Goal: Check status: Check status

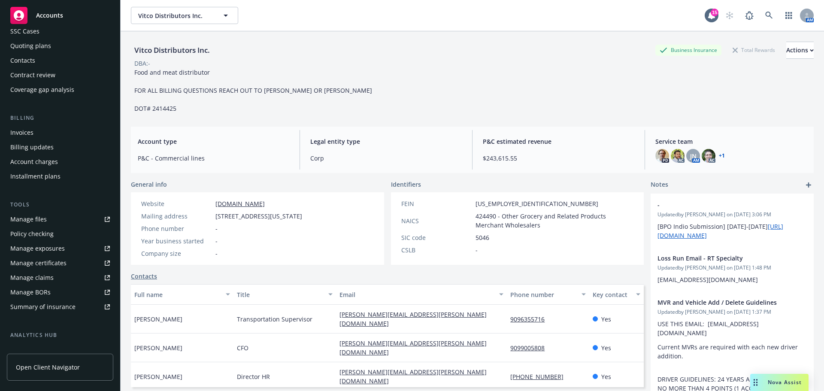
scroll to position [143, 0]
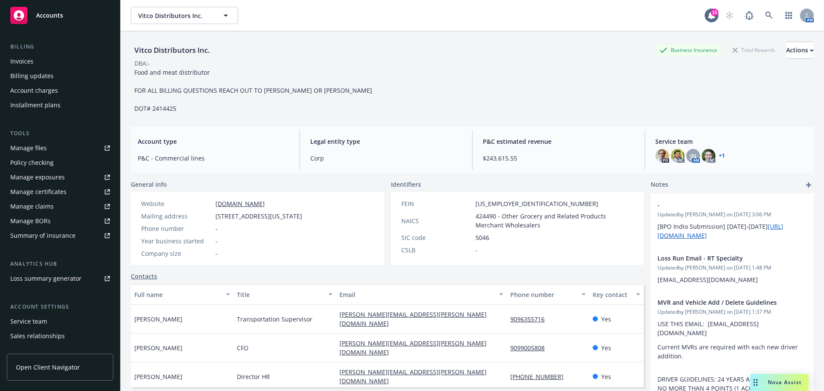
click at [43, 155] on div "Manage files" at bounding box center [28, 148] width 37 height 14
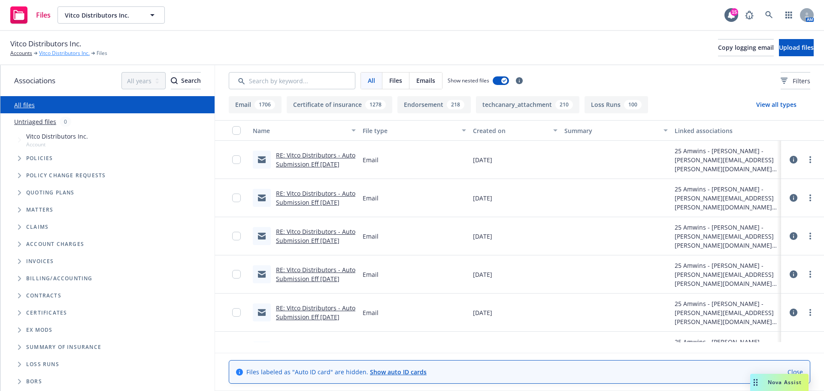
click at [60, 55] on link "Vitco Distributors Inc." at bounding box center [64, 53] width 51 height 8
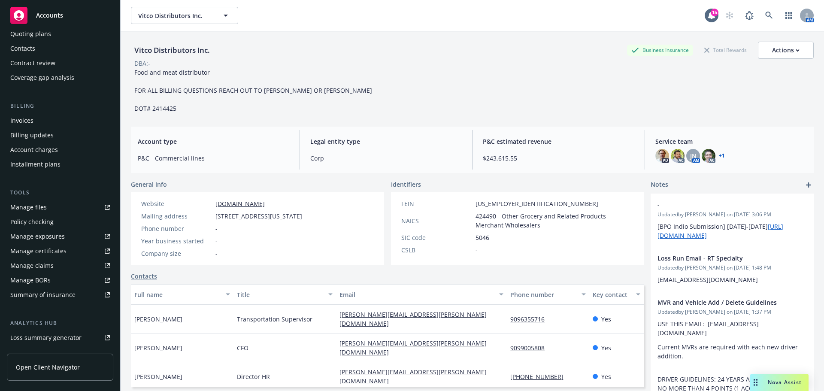
scroll to position [143, 0]
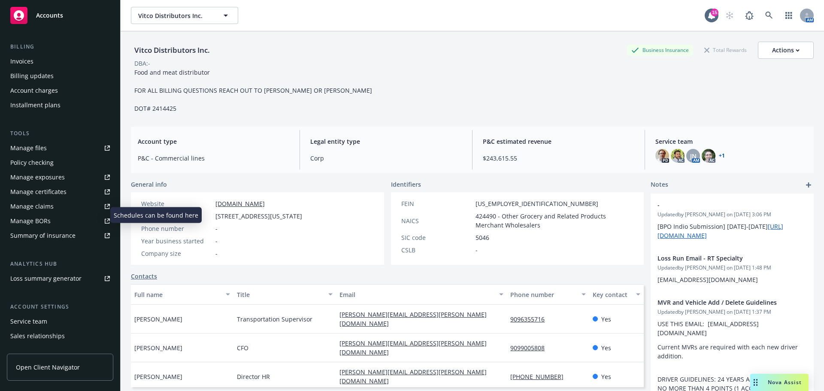
click at [48, 184] on div "Manage exposures" at bounding box center [37, 177] width 55 height 14
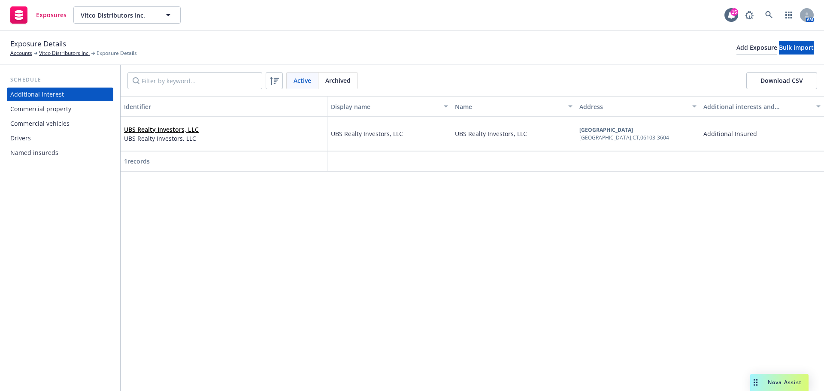
drag, startPoint x: 523, startPoint y: 55, endPoint x: 537, endPoint y: 55, distance: 14.2
click at [536, 55] on div "Exposure Details Accounts Vitco Distributors Inc. Exposure Details Add Exposure…" at bounding box center [412, 47] width 804 height 19
click at [55, 131] on div "Commercial vehicles" at bounding box center [39, 124] width 59 height 14
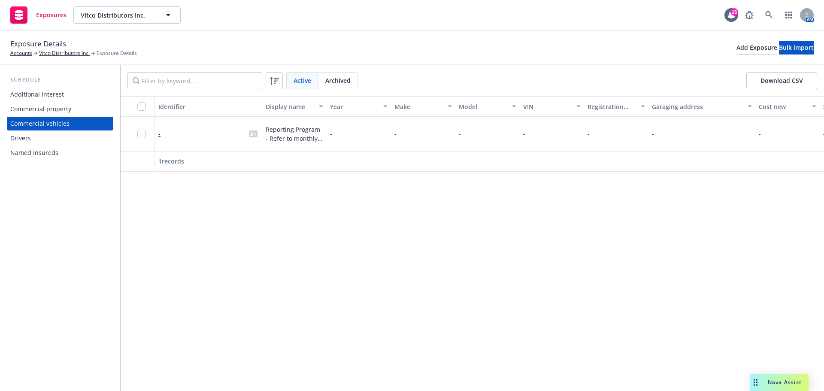
click at [49, 145] on div "Drivers" at bounding box center [60, 138] width 100 height 14
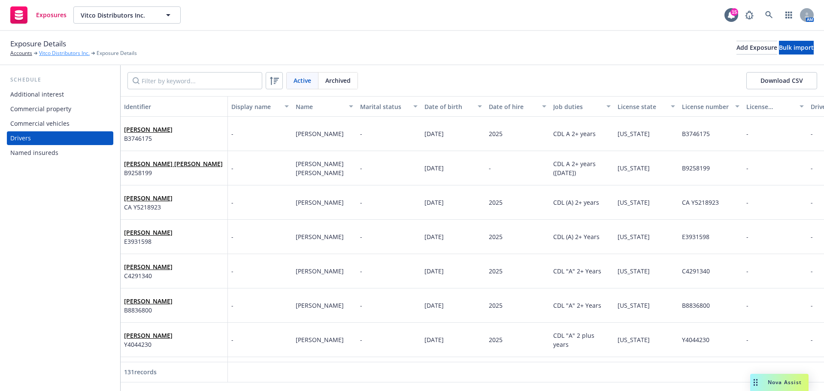
click at [49, 52] on link "Vitco Distributors Inc." at bounding box center [64, 53] width 51 height 8
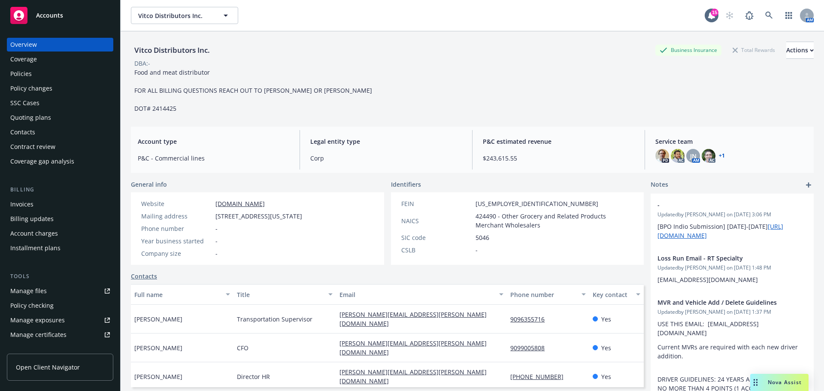
click at [51, 125] on div "Quoting plans" at bounding box center [30, 118] width 41 height 14
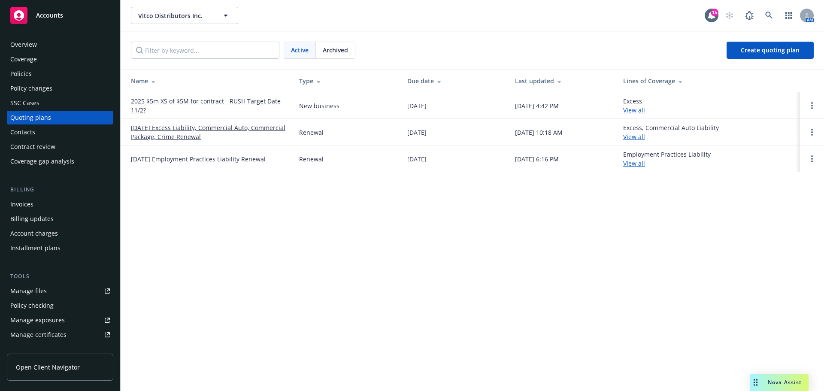
click at [207, 131] on link "[DATE] Excess Liability, Commercial Auto, Commercial Package, Crime Renewal" at bounding box center [208, 132] width 155 height 18
